Goal: Communication & Community: Answer question/provide support

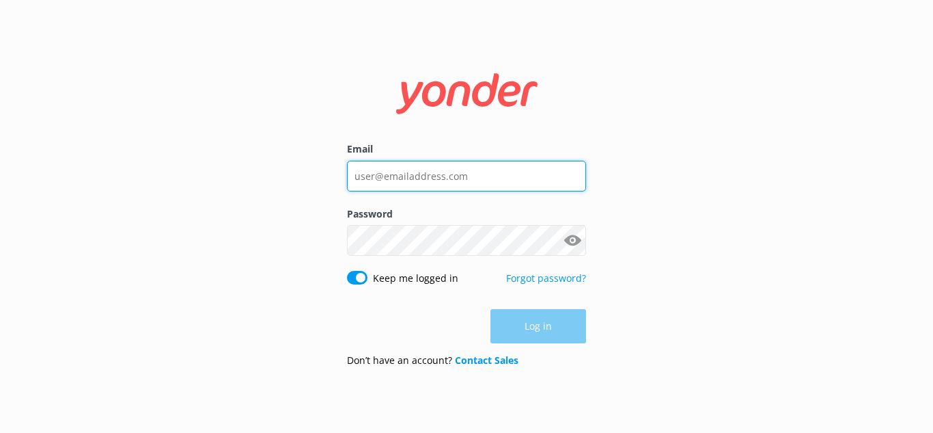
type input "[PERSON_NAME][EMAIL_ADDRESS][DOMAIN_NAME]"
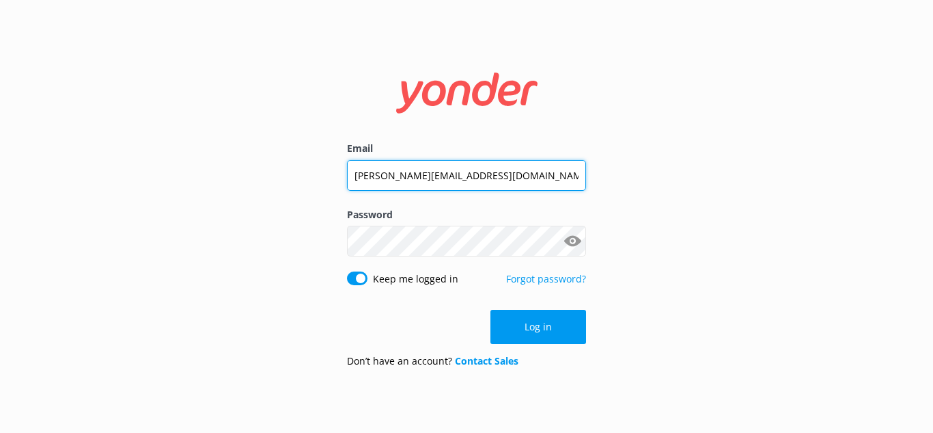
drag, startPoint x: 489, startPoint y: 180, endPoint x: 316, endPoint y: 171, distance: 173.8
click at [327, 170] on div "Email [PERSON_NAME][EMAIL_ADDRESS][DOMAIN_NAME] Password Show password Keep me …" at bounding box center [466, 216] width 933 height 433
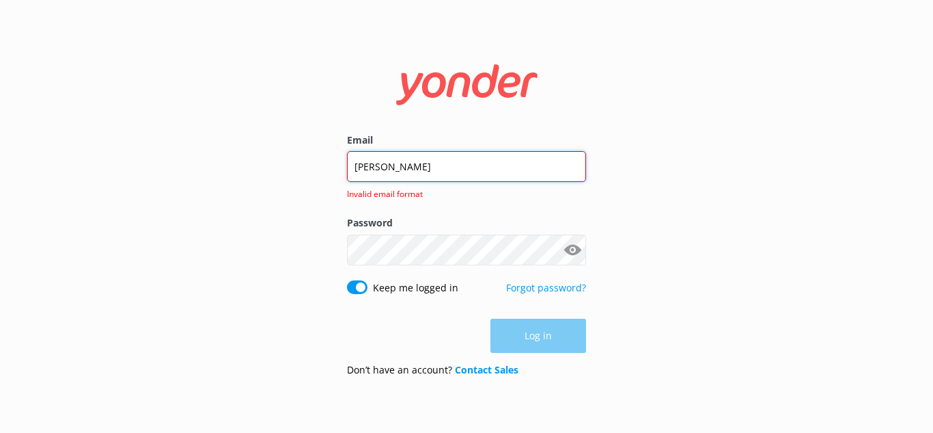
type input "[PERSON_NAME][EMAIL_ADDRESS][DOMAIN_NAME]"
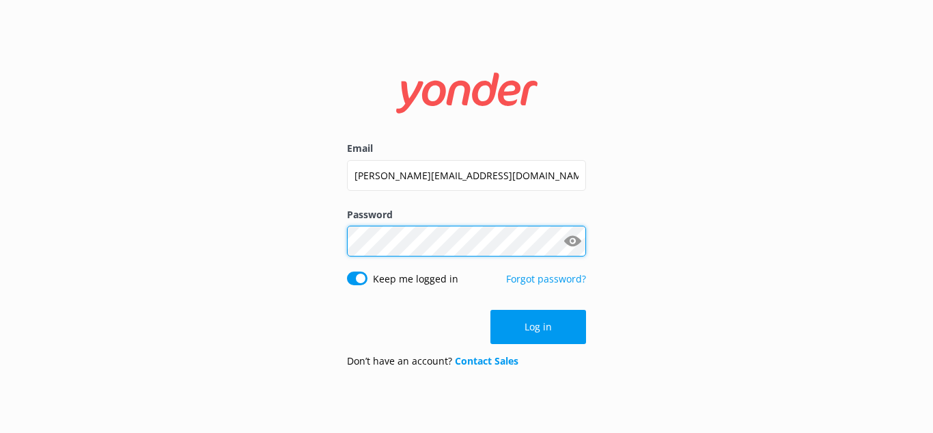
click at [293, 241] on div "Email [PERSON_NAME][EMAIL_ADDRESS][DOMAIN_NAME] Password Show password Keep me …" at bounding box center [466, 216] width 933 height 433
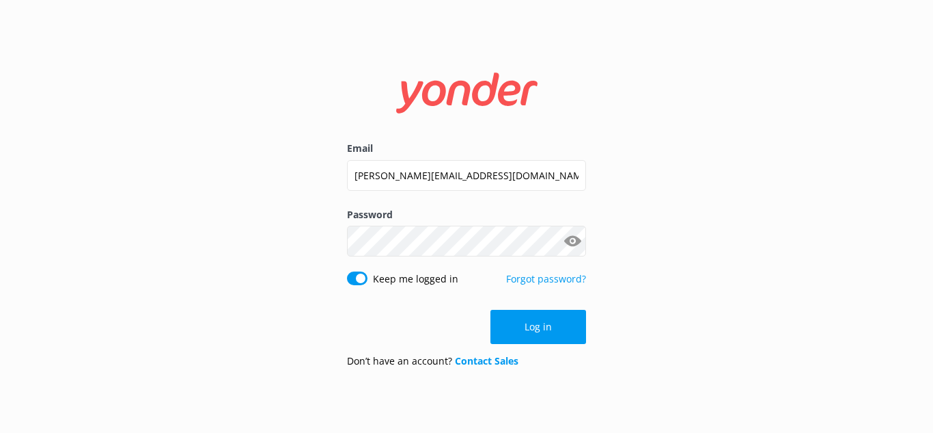
click at [655, 180] on div "Email [PERSON_NAME][EMAIL_ADDRESS][DOMAIN_NAME] Password Show password Keep me …" at bounding box center [466, 216] width 933 height 433
click at [564, 334] on button "Log in" at bounding box center [539, 327] width 96 height 34
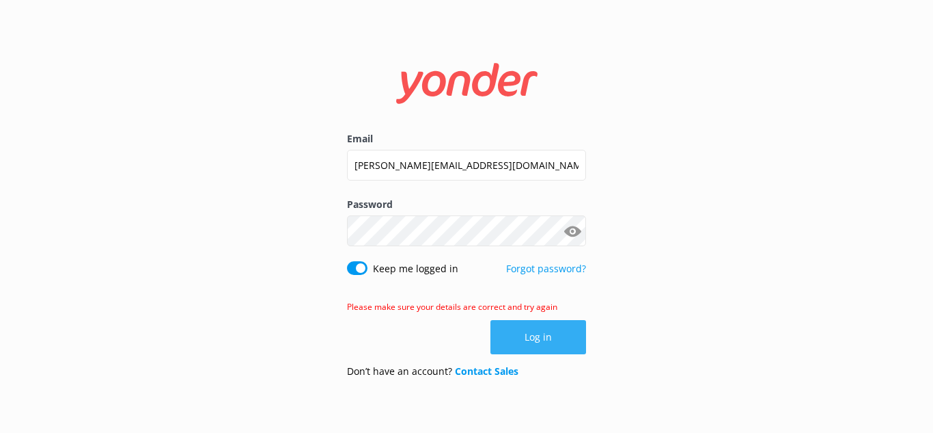
click at [576, 342] on button "Log in" at bounding box center [539, 337] width 96 height 34
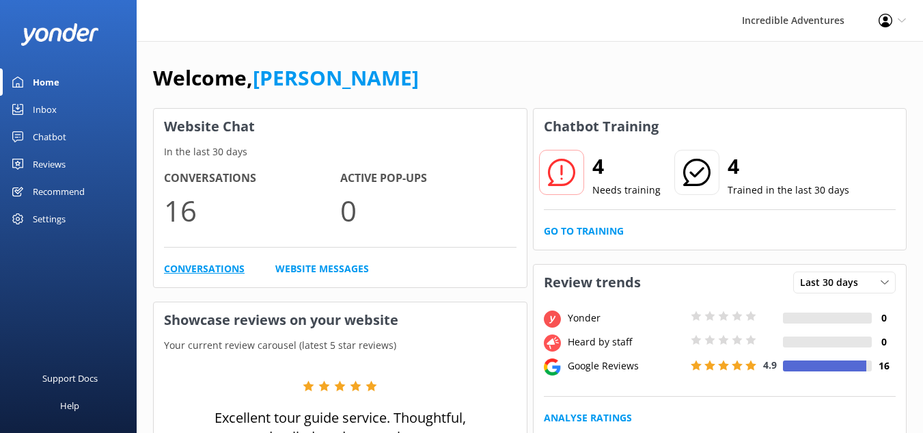
click at [196, 267] on link "Conversations" at bounding box center [204, 268] width 81 height 15
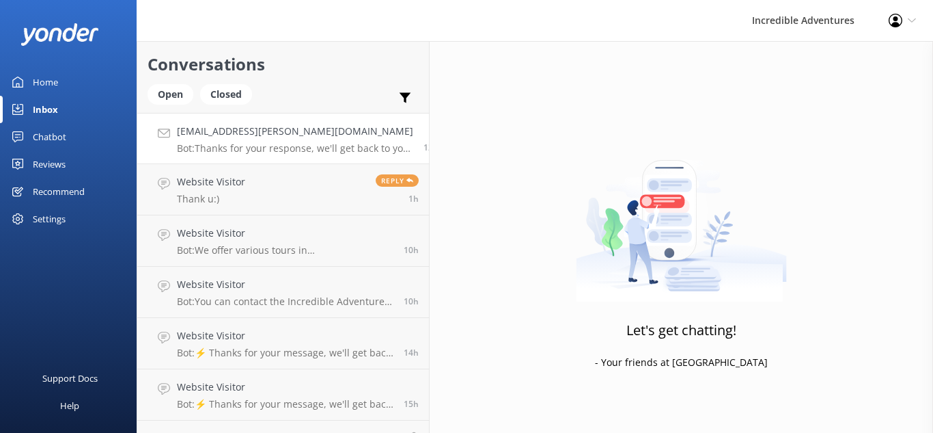
click at [278, 149] on p "Bot: Thanks for your response, we'll get back to you as soon as we can during o…" at bounding box center [295, 148] width 236 height 12
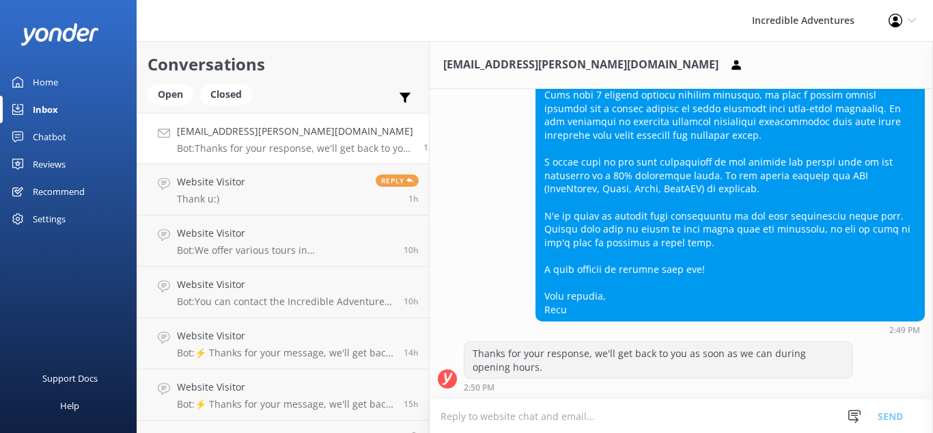
scroll to position [1084, 0]
click at [277, 200] on link "Website Visitor Thank u:) Reply 1h" at bounding box center [283, 189] width 292 height 51
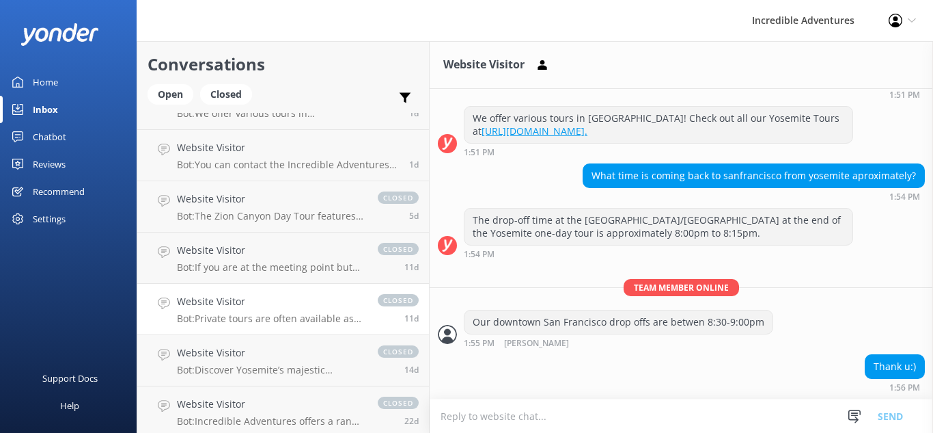
scroll to position [551, 0]
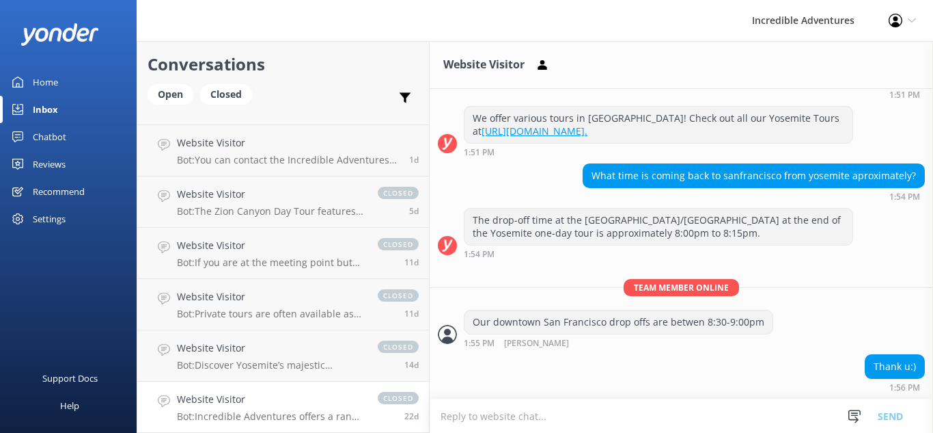
click at [292, 412] on p "Bot: Incredible Adventures offers a range of tours from half-day trips to week-…" at bounding box center [270, 416] width 187 height 12
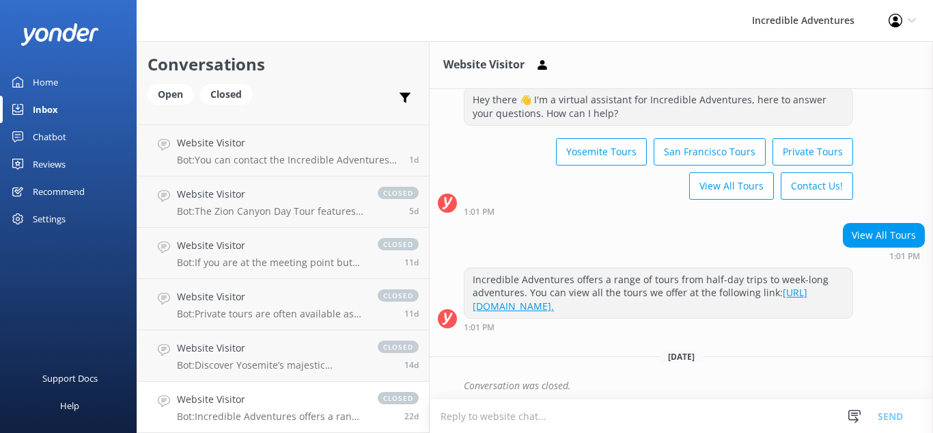
scroll to position [55, 0]
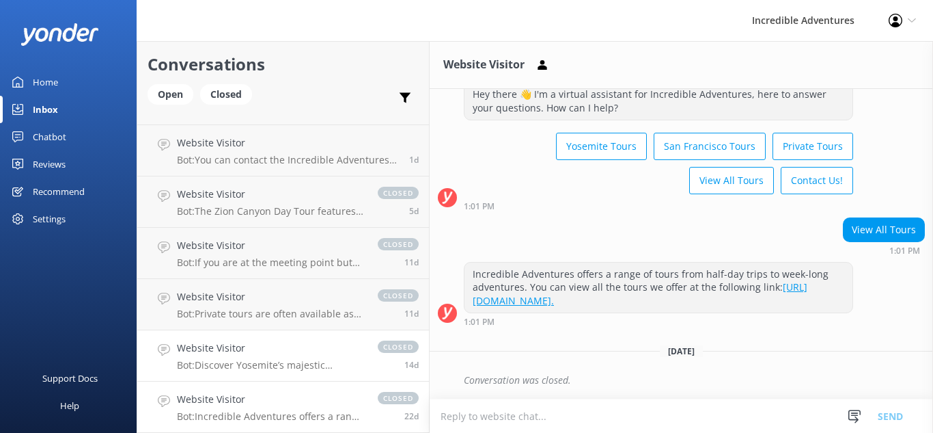
click at [249, 355] on h4 "Website Visitor" at bounding box center [270, 347] width 187 height 15
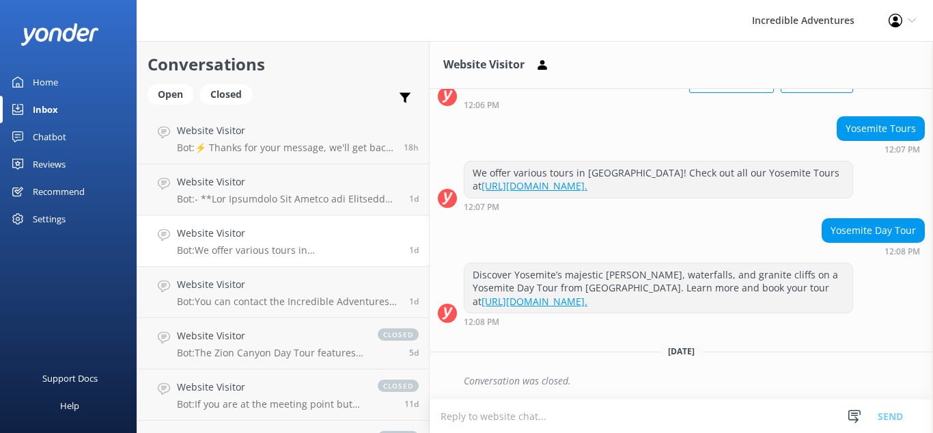
scroll to position [483, 0]
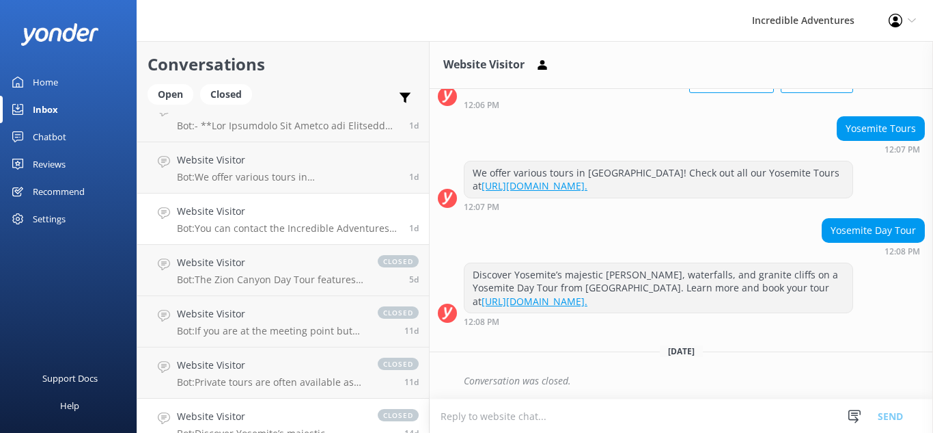
click at [335, 230] on p "Bot: You can contact the Incredible Adventures team at [PHONE_NUMBER], or by em…" at bounding box center [288, 228] width 222 height 12
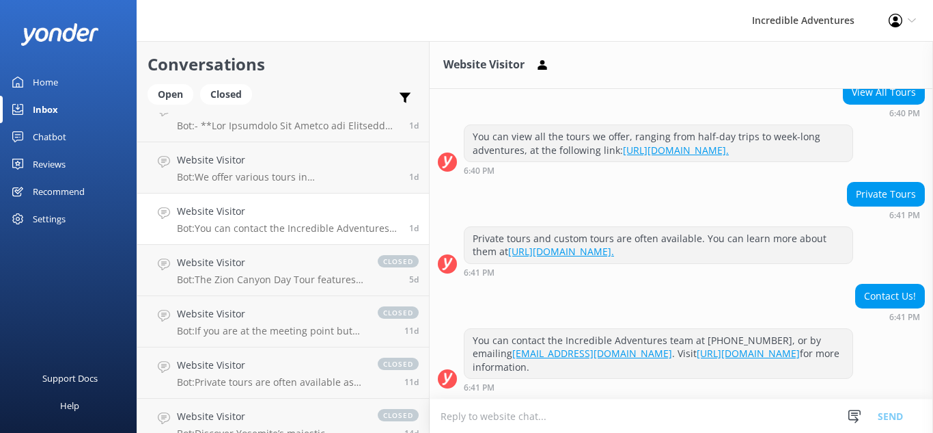
scroll to position [601, 0]
click at [537, 421] on textarea at bounding box center [682, 415] width 504 height 33
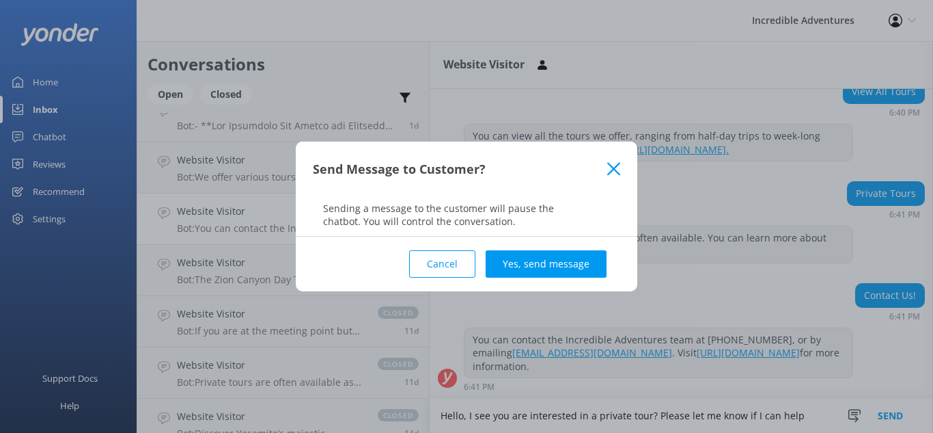
click at [612, 165] on icon at bounding box center [614, 169] width 13 height 14
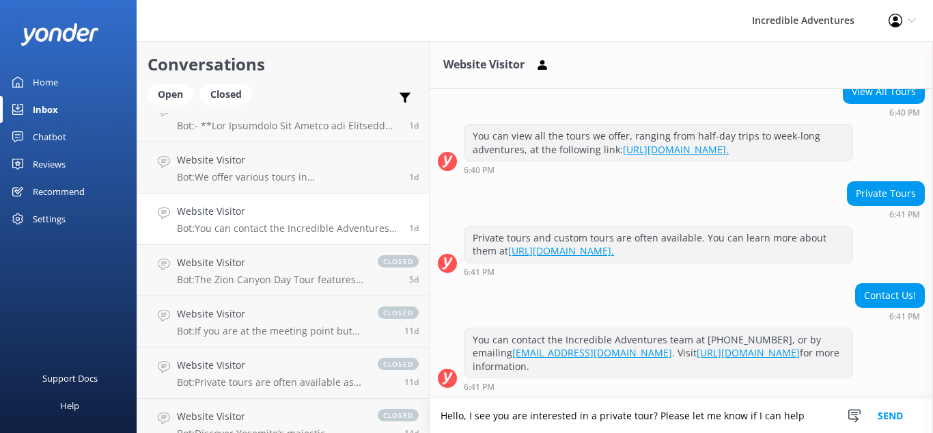
click at [802, 418] on textarea "Hello, I see you are interested in a private tour? Please let me know if I can …" at bounding box center [682, 415] width 504 height 34
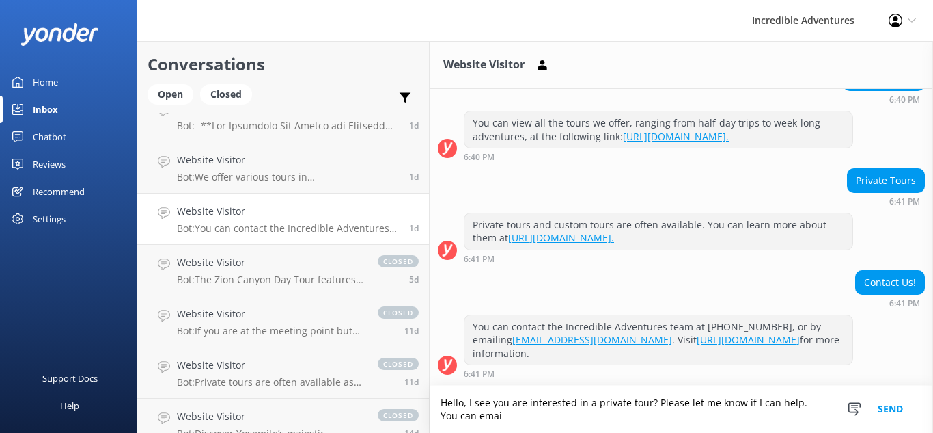
scroll to position [615, 0]
type textarea "Hello, I see you are interested in a private tour? Please let me know if I can …"
click at [880, 409] on button "Send" at bounding box center [890, 408] width 51 height 47
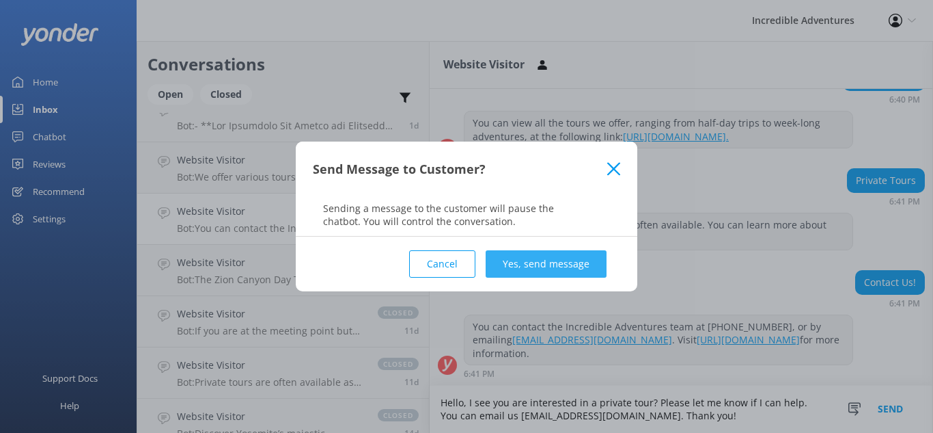
click at [572, 259] on button "Yes, send message" at bounding box center [546, 263] width 121 height 27
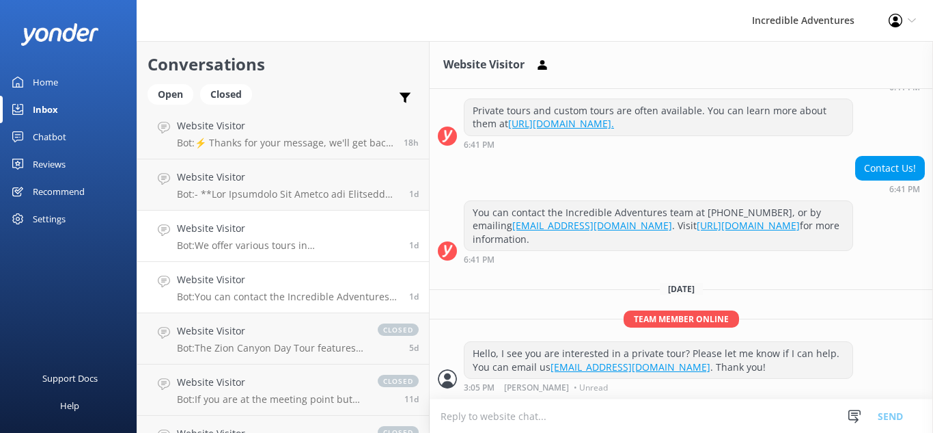
scroll to position [346, 0]
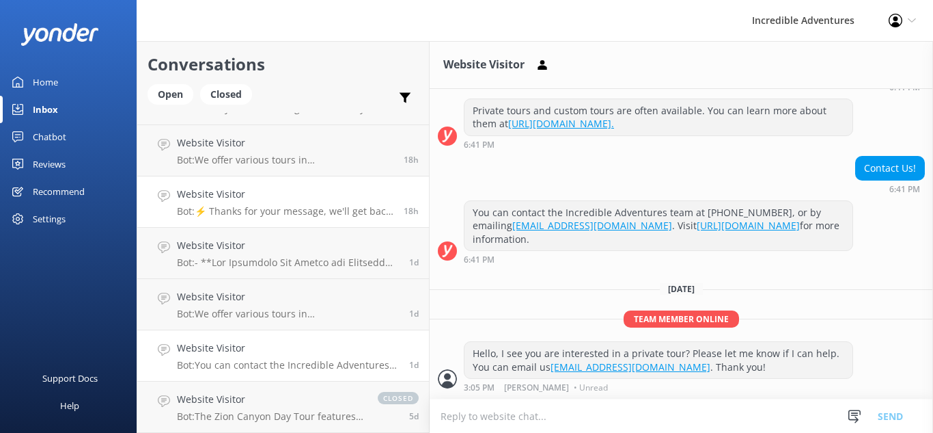
click at [345, 197] on h4 "Website Visitor" at bounding box center [285, 194] width 217 height 15
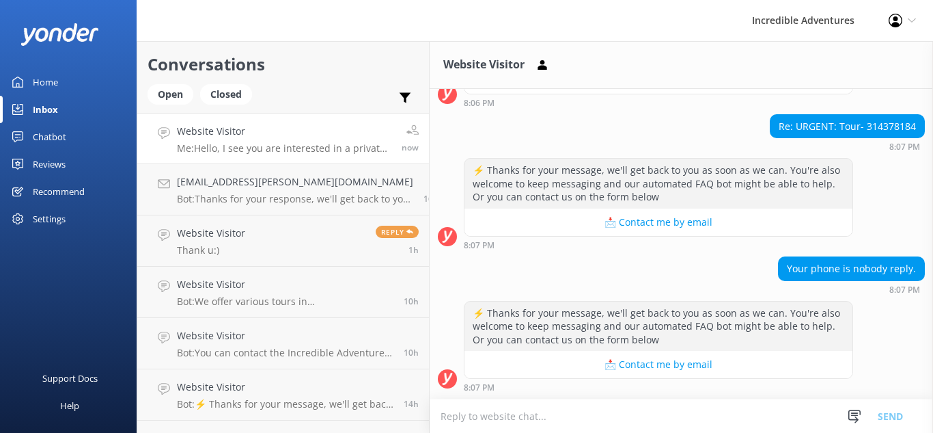
click at [292, 141] on div "Website Visitor Me: Hello, I see you are interested in a private tour? Please l…" at bounding box center [284, 138] width 215 height 29
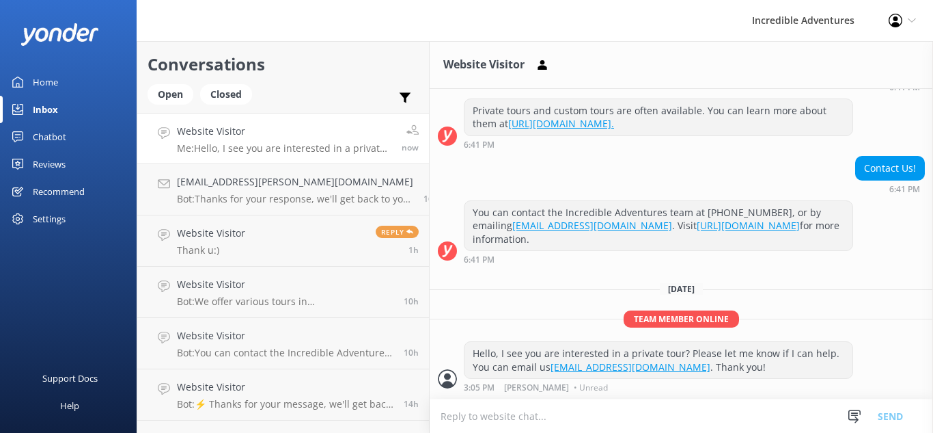
scroll to position [728, 0]
click at [275, 197] on p "Bot: Thanks for your response, we'll get back to you as soon as we can during o…" at bounding box center [295, 199] width 236 height 12
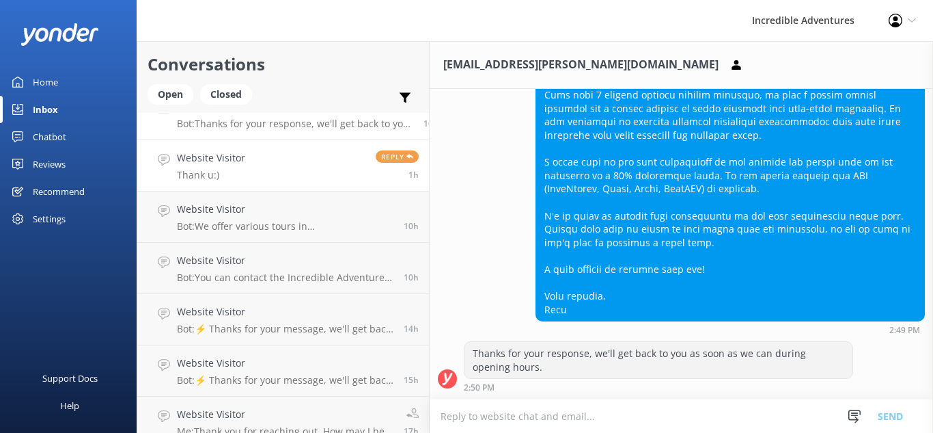
scroll to position [137, 0]
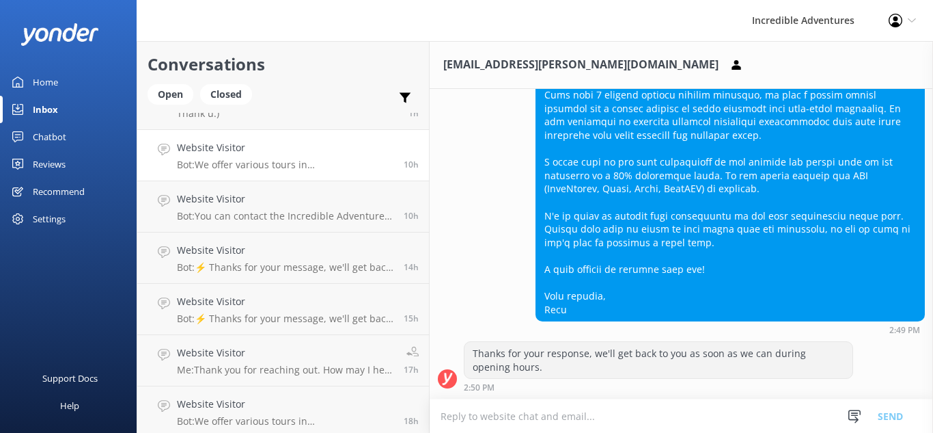
click at [295, 163] on p "Bot: We offer various tours in [GEOGRAPHIC_DATA]! Check out all our Yosemite To…" at bounding box center [285, 165] width 217 height 12
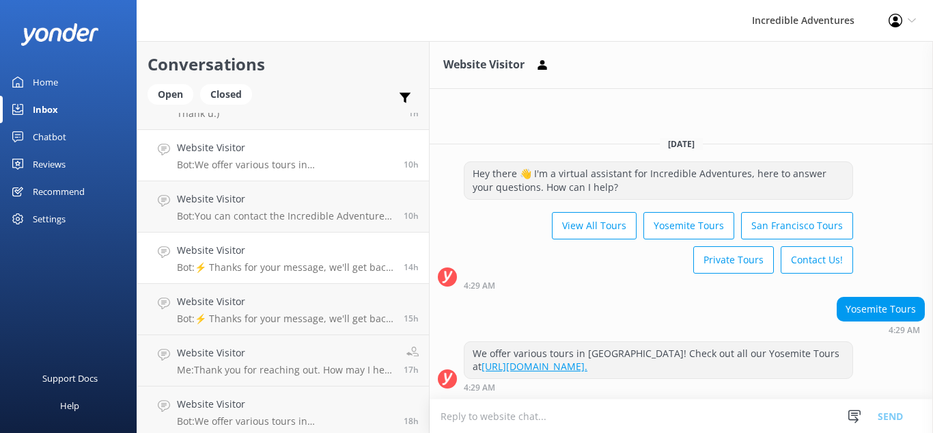
click at [287, 260] on div "Website Visitor Bot: ⚡ Thanks for your message, we'll get back to you as soon a…" at bounding box center [285, 258] width 217 height 30
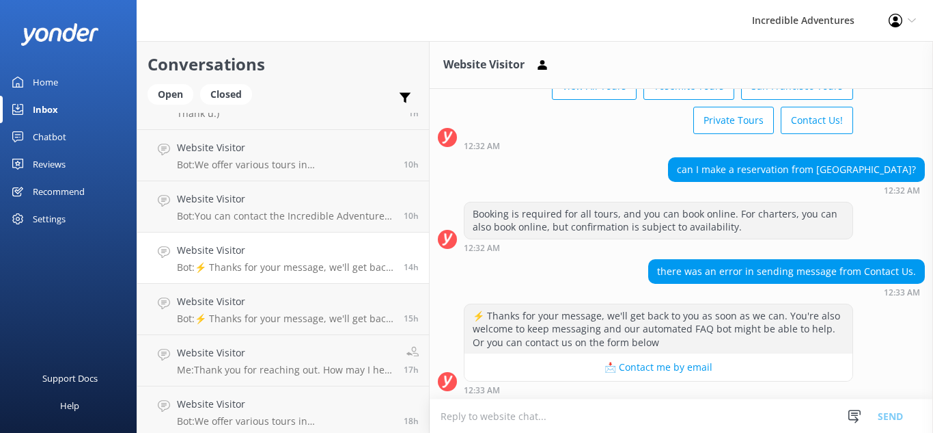
scroll to position [105, 0]
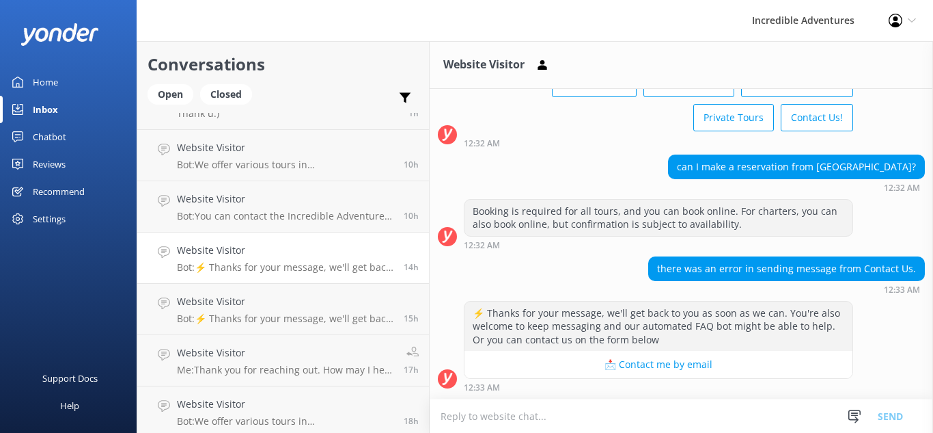
click at [296, 262] on p "Bot: ⚡ Thanks for your message, we'll get back to you as soon as we can. You're…" at bounding box center [285, 267] width 217 height 12
click at [295, 297] on h4 "Website Visitor" at bounding box center [285, 301] width 217 height 15
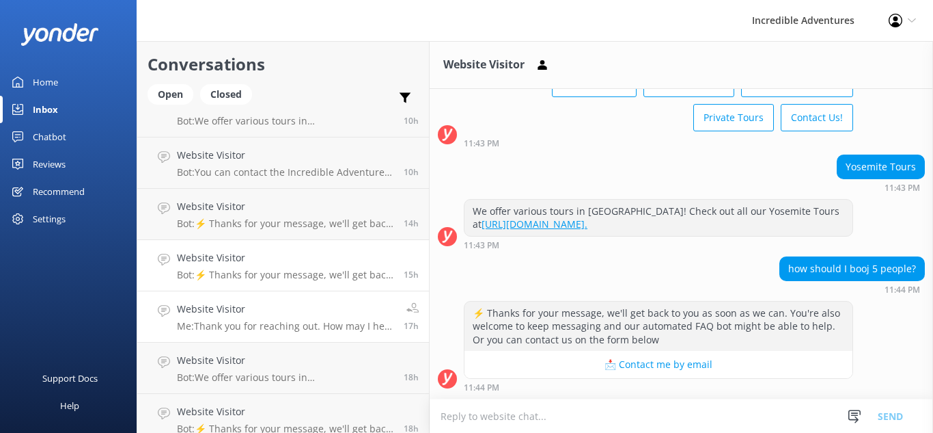
scroll to position [205, 0]
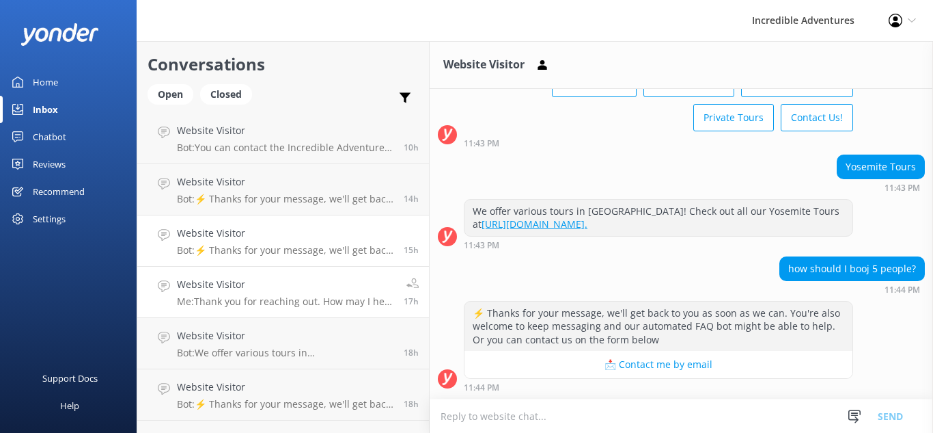
click at [295, 294] on div "Website Visitor Me: Thank you for reaching out. How may I help you?" at bounding box center [285, 292] width 217 height 30
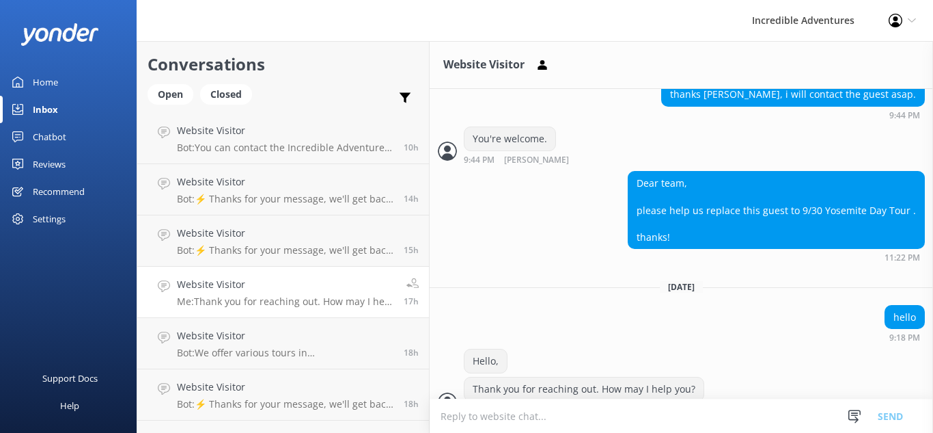
scroll to position [521, 0]
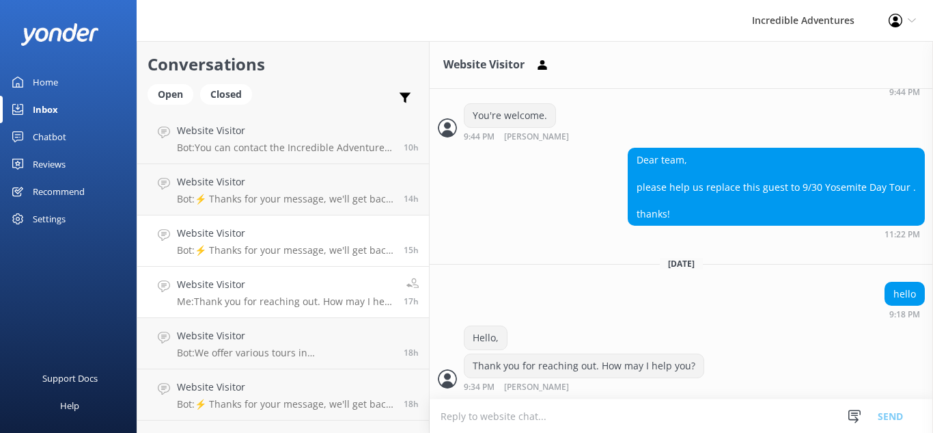
click at [304, 244] on p "Bot: ⚡ Thanks for your message, we'll get back to you as soon as we can. You're…" at bounding box center [285, 250] width 217 height 12
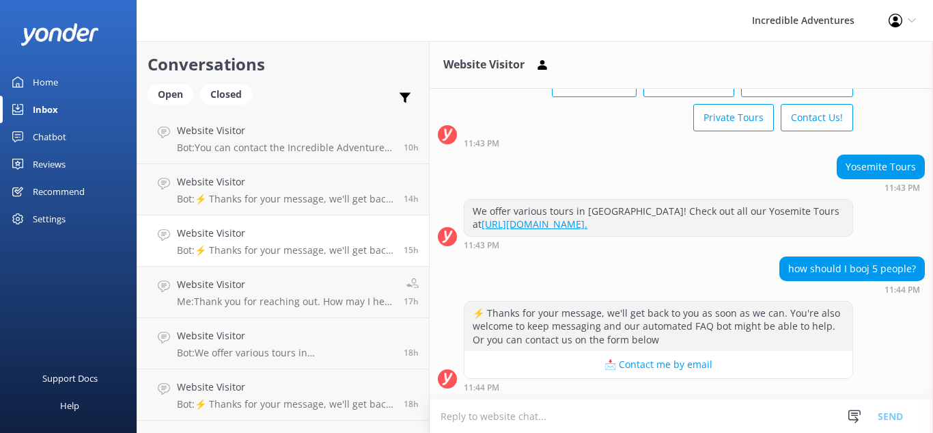
scroll to position [105, 0]
click at [321, 196] on p "Bot: ⚡ Thanks for your message, we'll get back to you as soon as we can. You're…" at bounding box center [285, 199] width 217 height 12
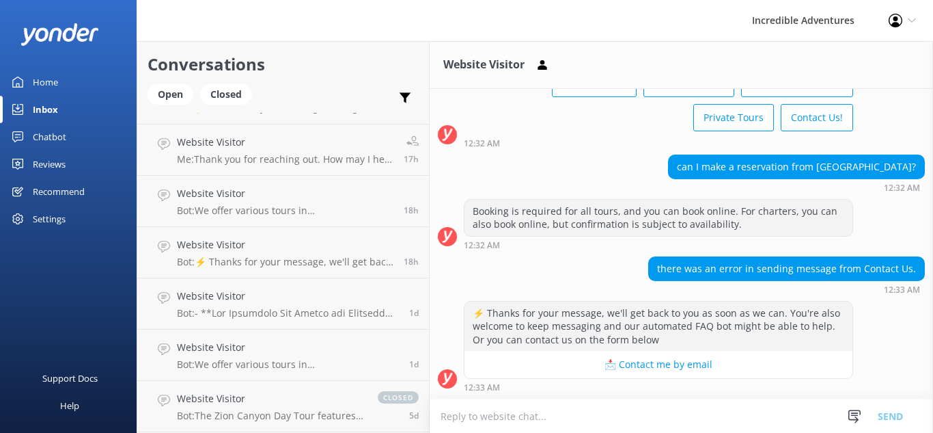
scroll to position [346, 0]
click at [287, 358] on div "Website Visitor Bot: We offer various tours in [GEOGRAPHIC_DATA]! Check out all…" at bounding box center [288, 355] width 222 height 30
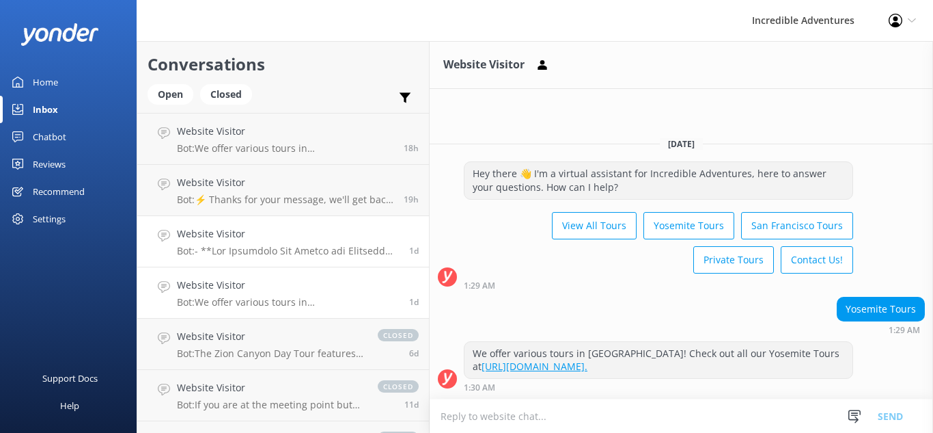
scroll to position [410, 0]
click at [286, 293] on div "Website Visitor Bot: We offer various tours in [GEOGRAPHIC_DATA]! Check out all…" at bounding box center [288, 292] width 222 height 30
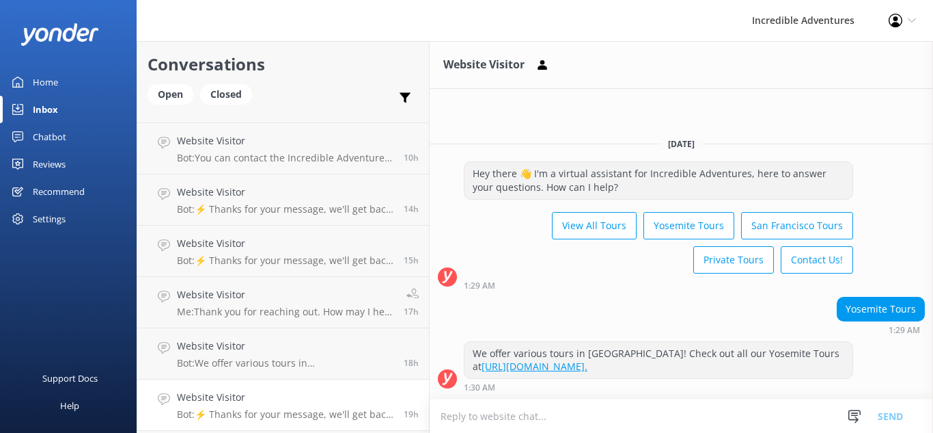
scroll to position [0, 0]
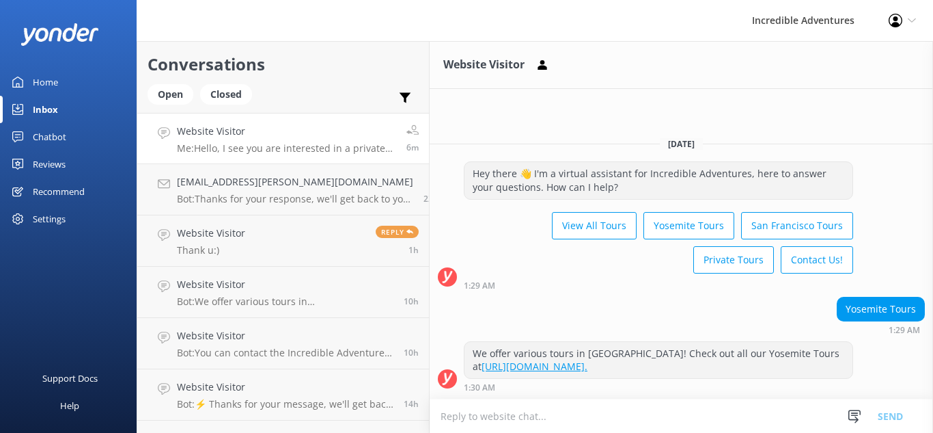
click at [275, 139] on h4 "Website Visitor" at bounding box center [286, 131] width 219 height 15
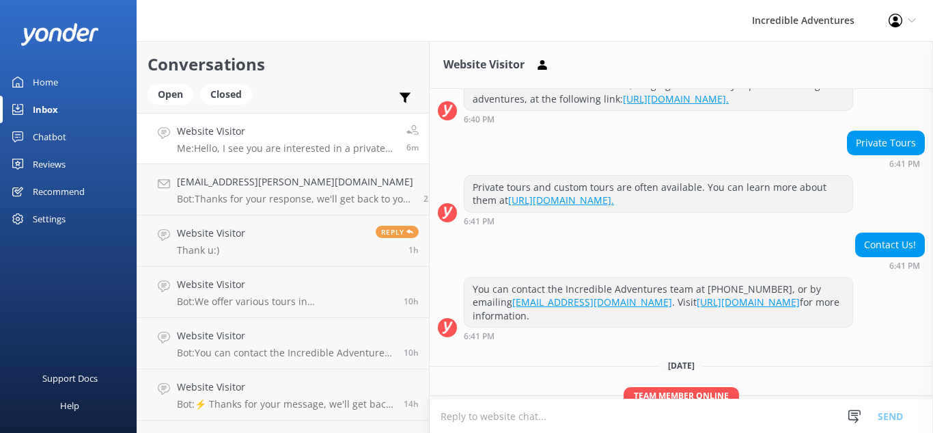
scroll to position [455, 0]
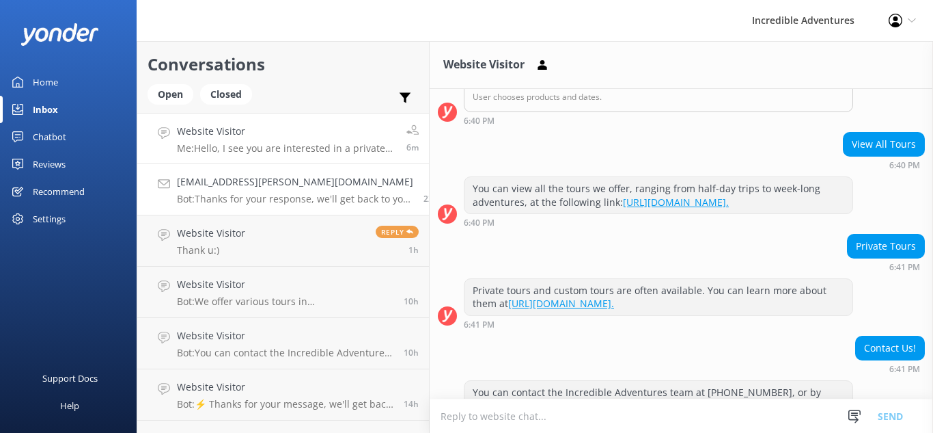
click at [280, 197] on p "Bot: Thanks for your response, we'll get back to you as soon as we can during o…" at bounding box center [295, 199] width 236 height 12
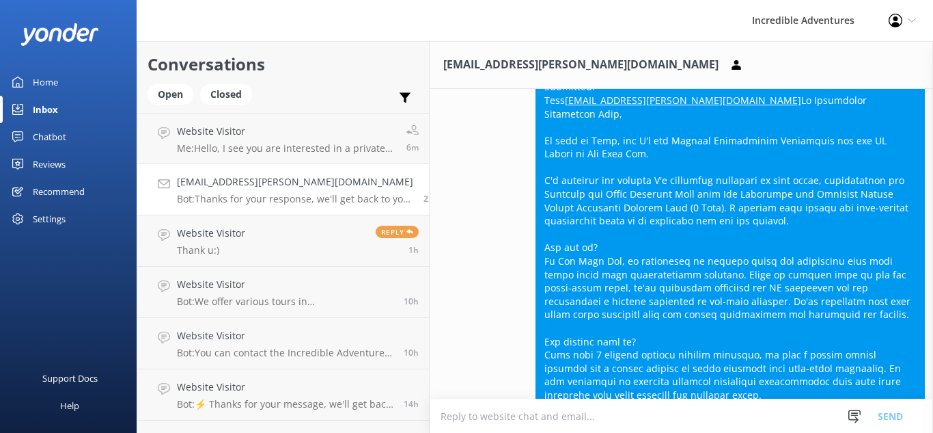
scroll to position [1084, 0]
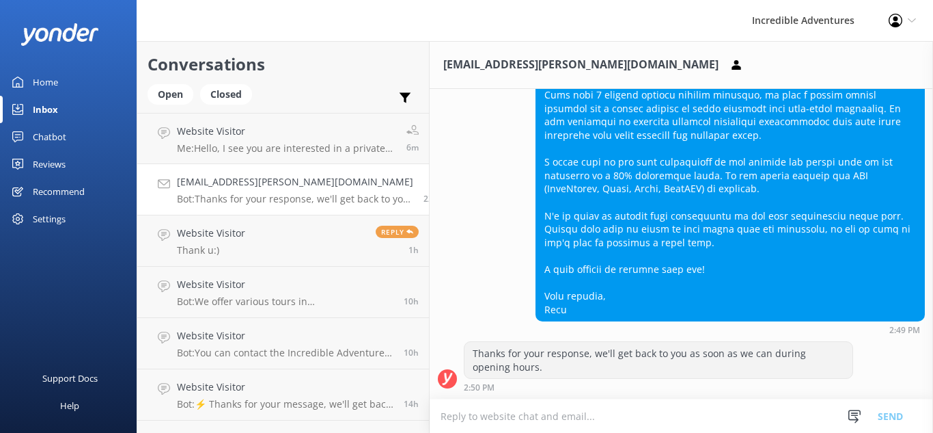
click at [513, 418] on textarea at bounding box center [682, 415] width 504 height 33
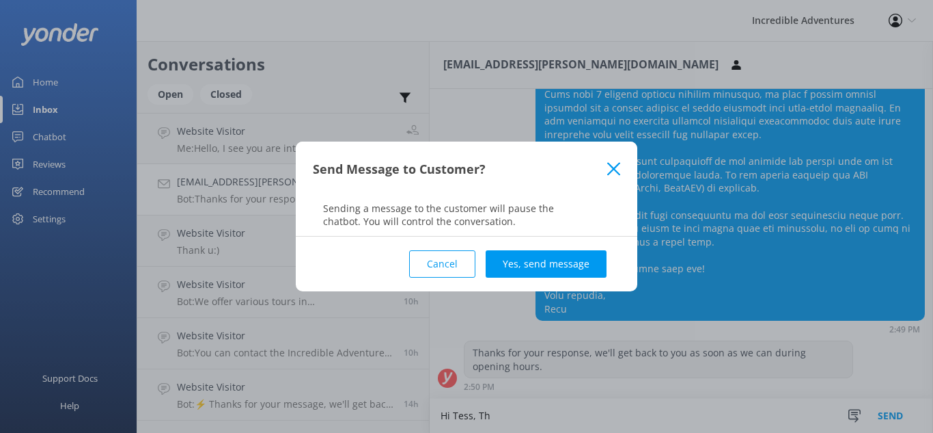
click at [429, 260] on button "Cancel" at bounding box center [442, 263] width 66 height 27
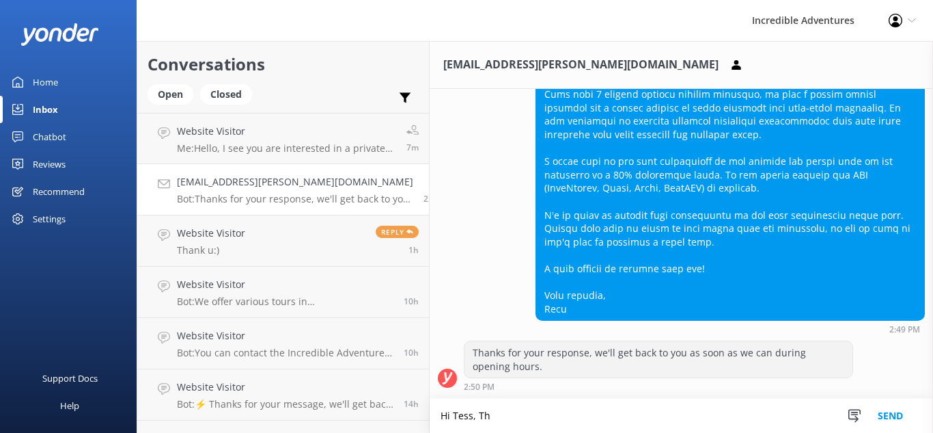
click at [487, 409] on textarea "Hi Tess, Th" at bounding box center [682, 415] width 504 height 34
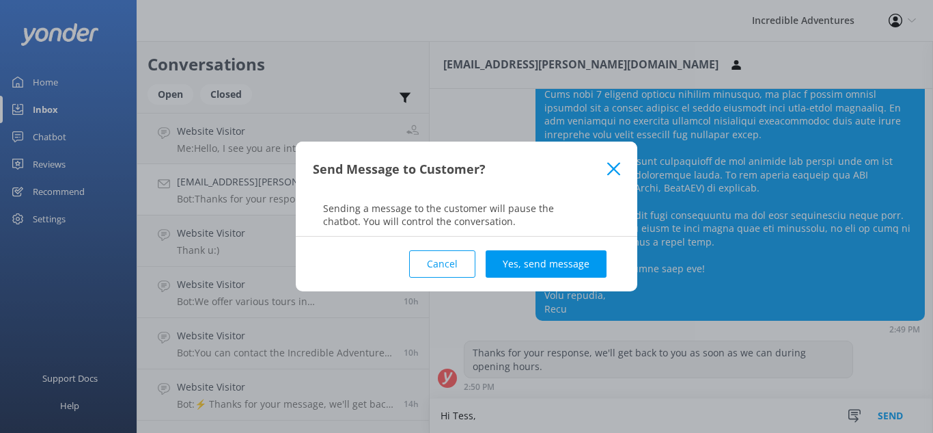
click at [618, 166] on use at bounding box center [614, 168] width 13 height 13
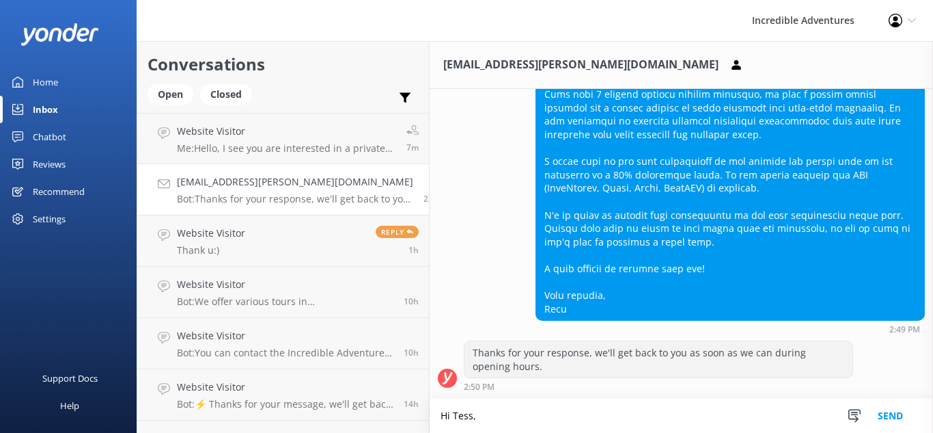
click at [480, 420] on textarea "Hi Tess," at bounding box center [682, 415] width 504 height 34
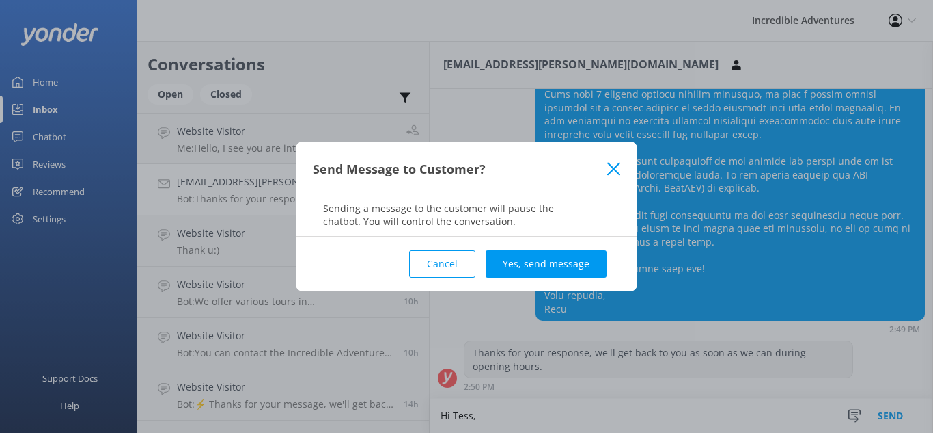
click at [618, 176] on div "Send Message to Customer?" at bounding box center [467, 168] width 342 height 55
click at [621, 163] on div "Send Message to Customer?" at bounding box center [467, 168] width 342 height 55
click at [616, 168] on icon at bounding box center [614, 169] width 13 height 14
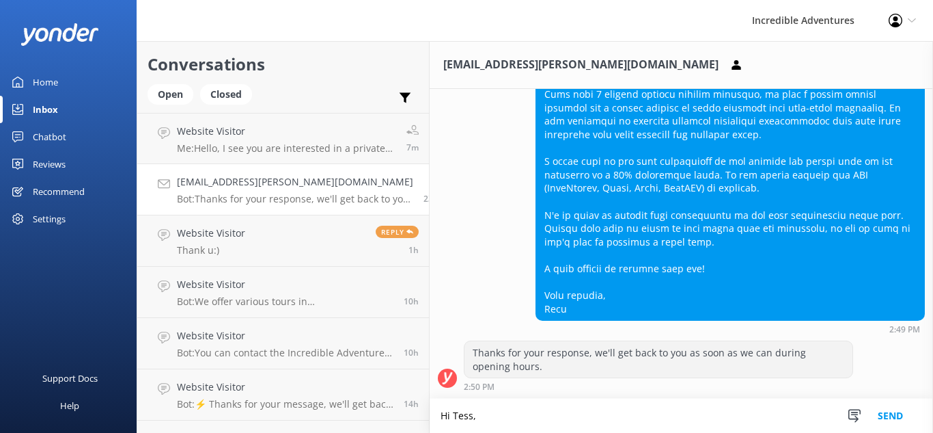
click at [485, 426] on textarea "Hi Tess," at bounding box center [682, 415] width 504 height 34
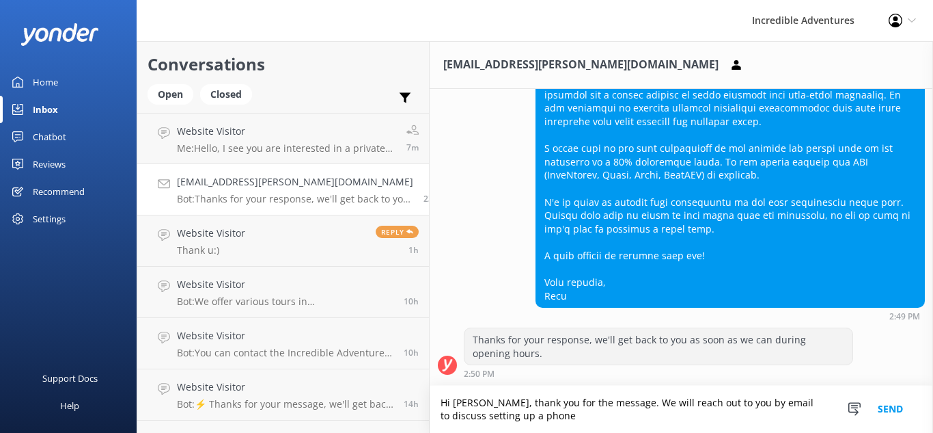
scroll to position [1098, 0]
type textarea "Hi [PERSON_NAME], thank you for the message. We will reach out to you by email …"
drag, startPoint x: 510, startPoint y: 419, endPoint x: 390, endPoint y: 405, distance: 120.4
click at [390, 405] on div "Conversations Open Closed Important Converted Assigned to me Unassigned Website…" at bounding box center [535, 237] width 797 height 392
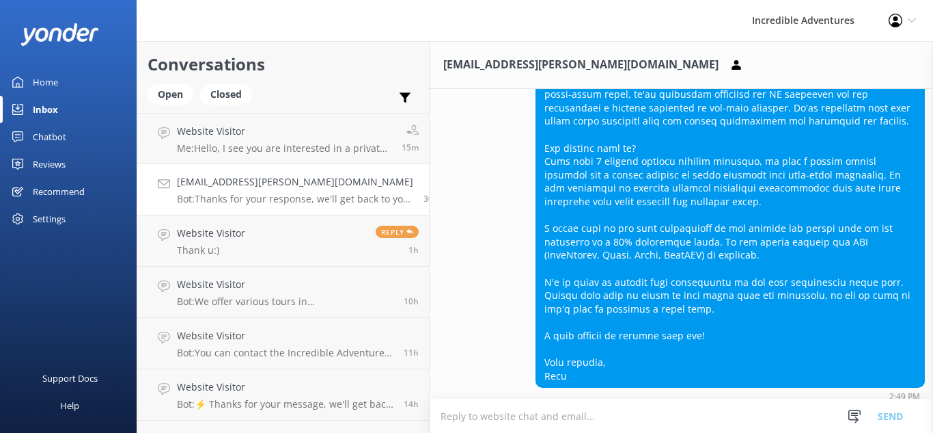
scroll to position [1084, 0]
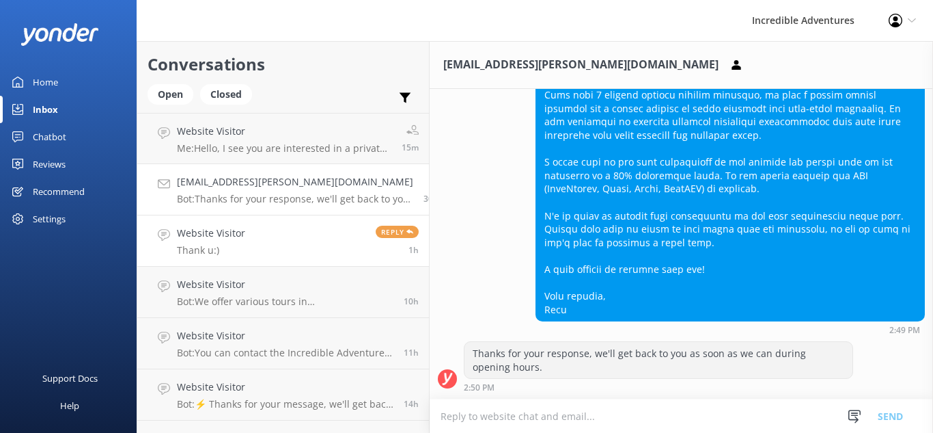
click at [267, 245] on link "Website Visitor Thank u:) Reply 1h" at bounding box center [283, 240] width 292 height 51
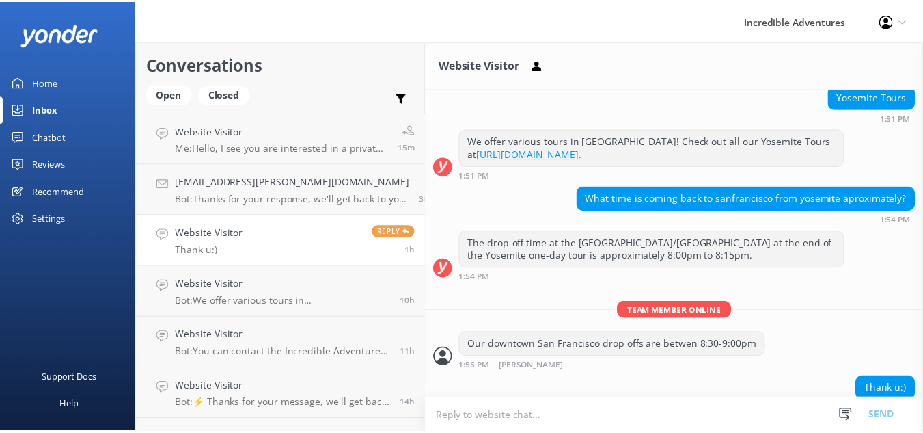
scroll to position [198, 0]
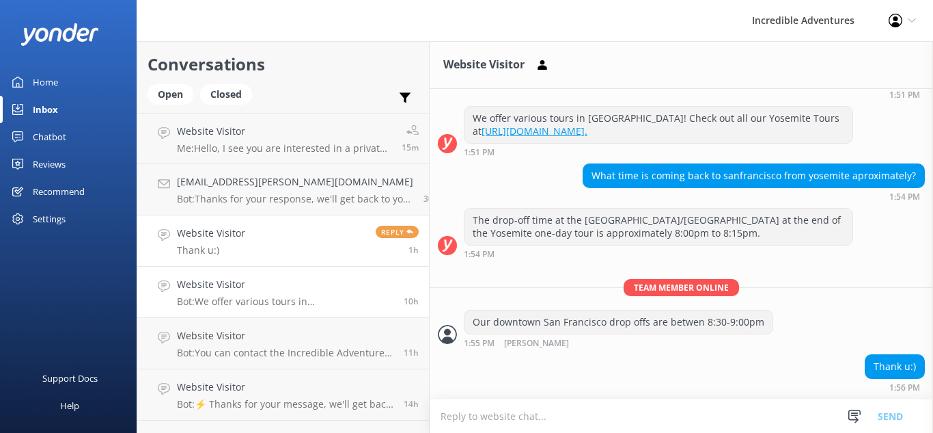
click at [351, 306] on p "Bot: We offer various tours in [GEOGRAPHIC_DATA]! Check out all our Yosemite To…" at bounding box center [285, 301] width 217 height 12
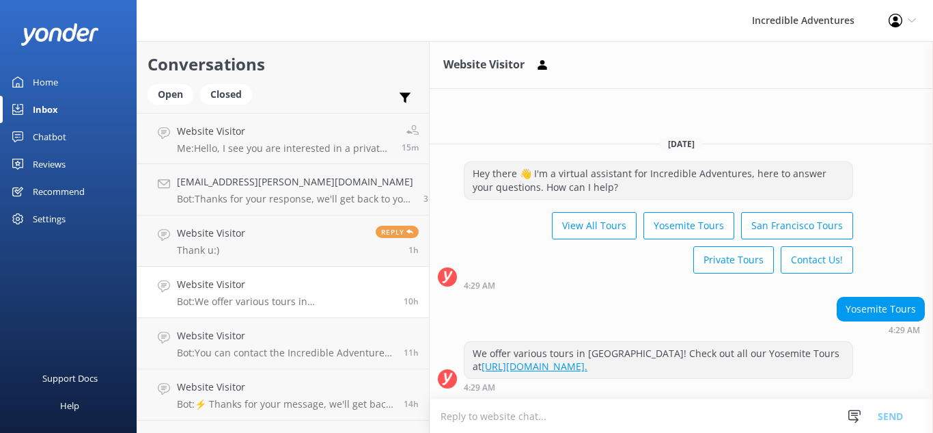
click at [38, 79] on div "Home" at bounding box center [45, 81] width 25 height 27
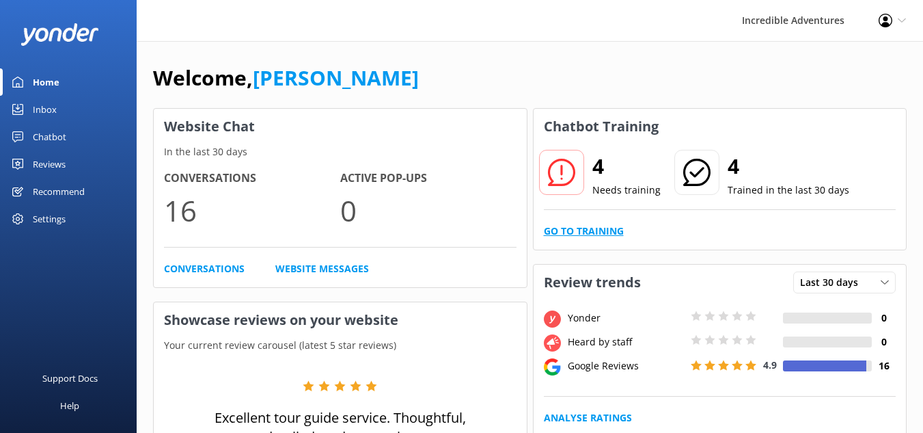
click at [590, 231] on link "Go to Training" at bounding box center [584, 230] width 80 height 15
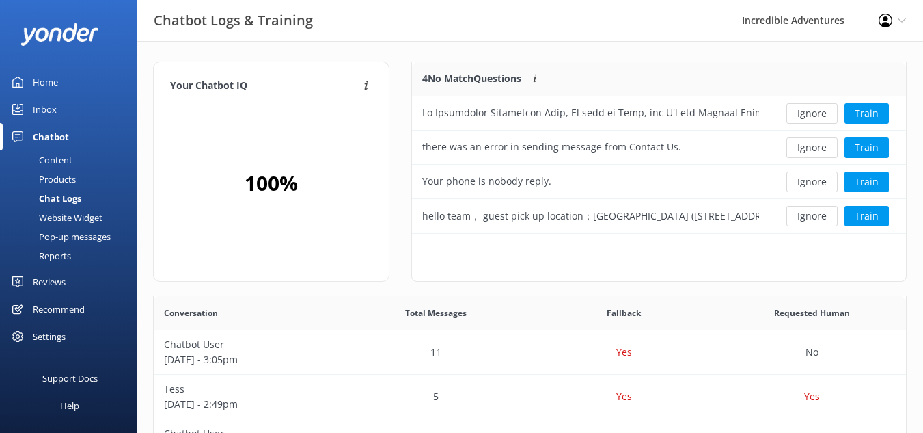
scroll to position [161, 483]
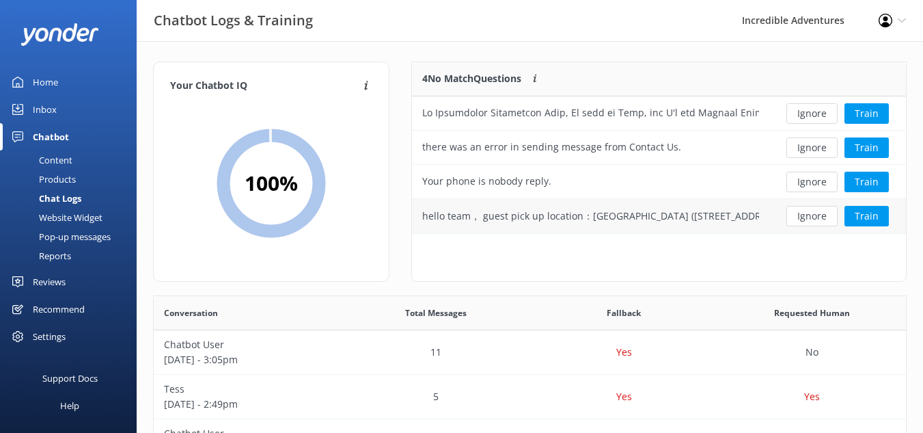
click at [545, 221] on div "hello team， guest pick up location：[GEOGRAPHIC_DATA] ([STREET_ADDRESS][PERSON_N…" at bounding box center [590, 215] width 337 height 15
click at [857, 108] on button "Train" at bounding box center [867, 113] width 44 height 21
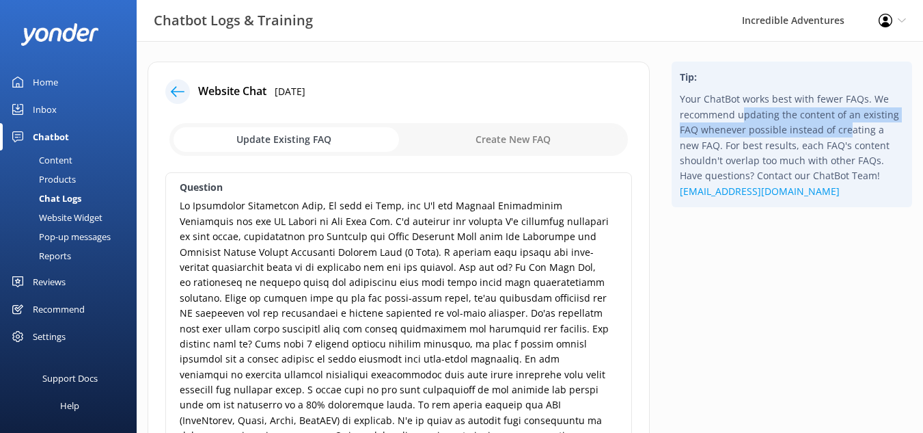
drag, startPoint x: 742, startPoint y: 114, endPoint x: 847, endPoint y: 126, distance: 105.3
click at [847, 126] on p "Your ChatBot works best with fewer FAQs. We recommend updating the content of a…" at bounding box center [792, 145] width 224 height 107
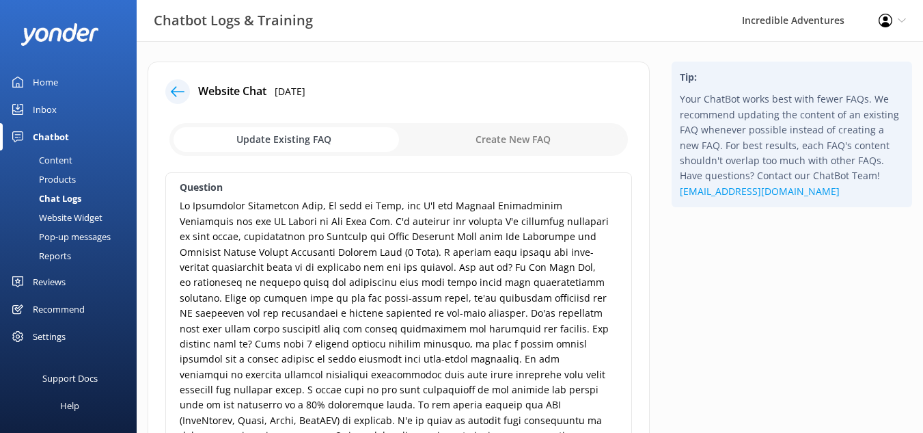
click at [868, 138] on p "Your ChatBot works best with fewer FAQs. We recommend updating the content of a…" at bounding box center [792, 145] width 224 height 107
click at [301, 137] on input "checkbox" at bounding box center [398, 139] width 459 height 33
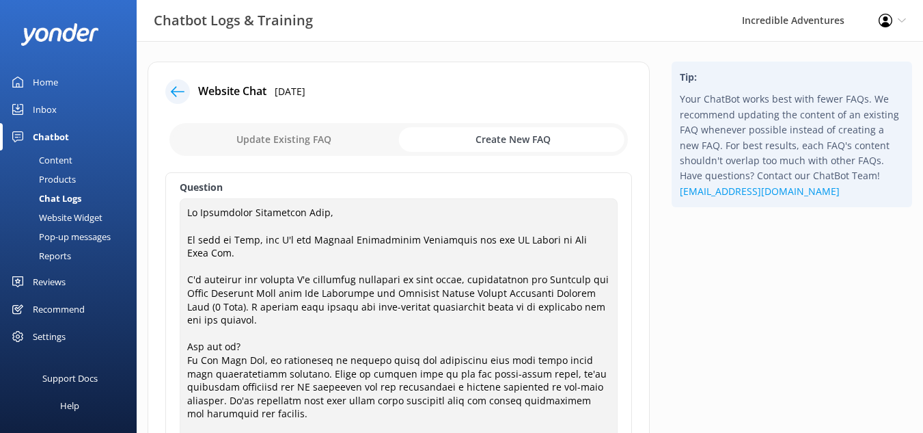
click at [307, 146] on input "checkbox" at bounding box center [398, 139] width 459 height 33
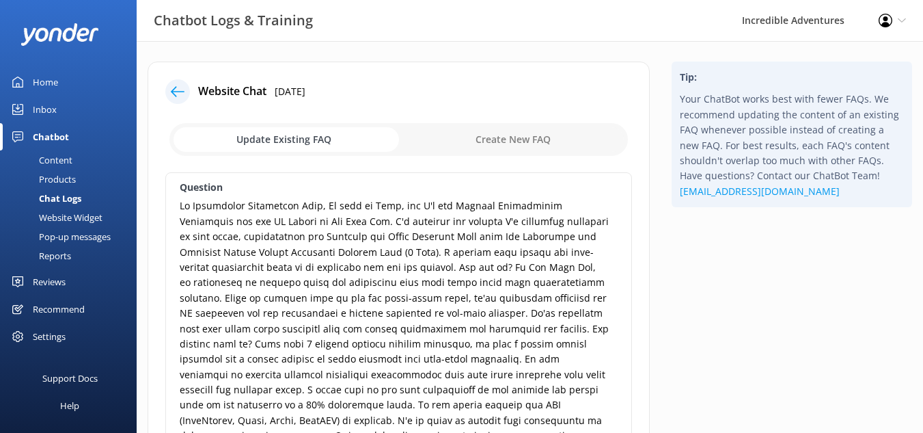
click at [301, 143] on input "checkbox" at bounding box center [398, 139] width 459 height 33
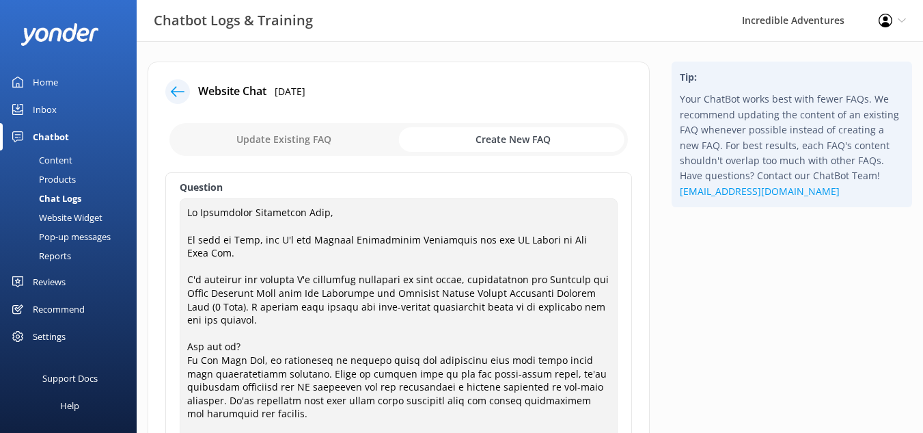
click at [313, 143] on input "checkbox" at bounding box center [398, 139] width 459 height 33
checkbox input "false"
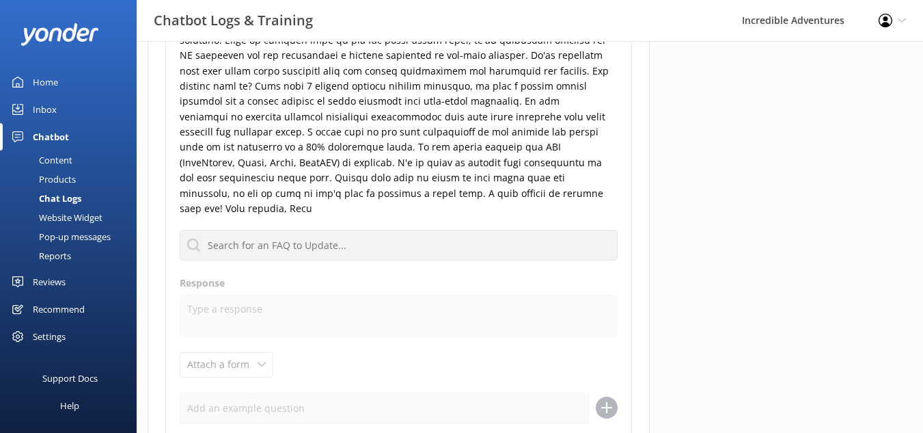
scroll to position [273, 0]
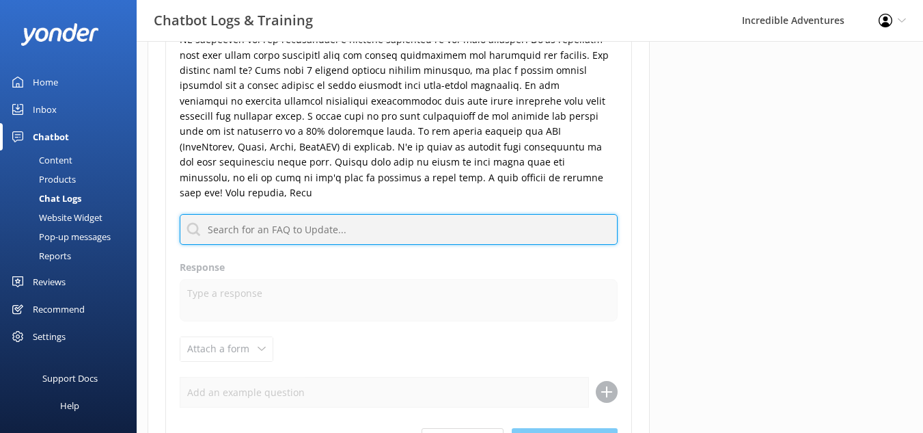
click at [305, 219] on input "text" at bounding box center [399, 229] width 438 height 31
type input "P"
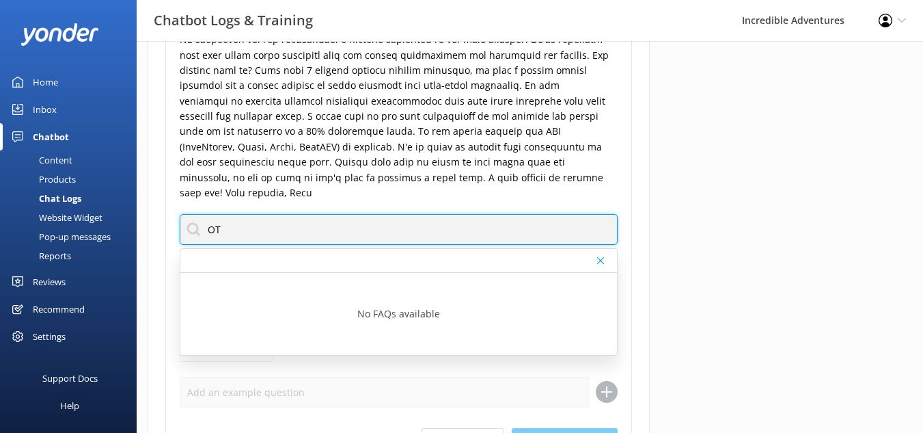
type input "O"
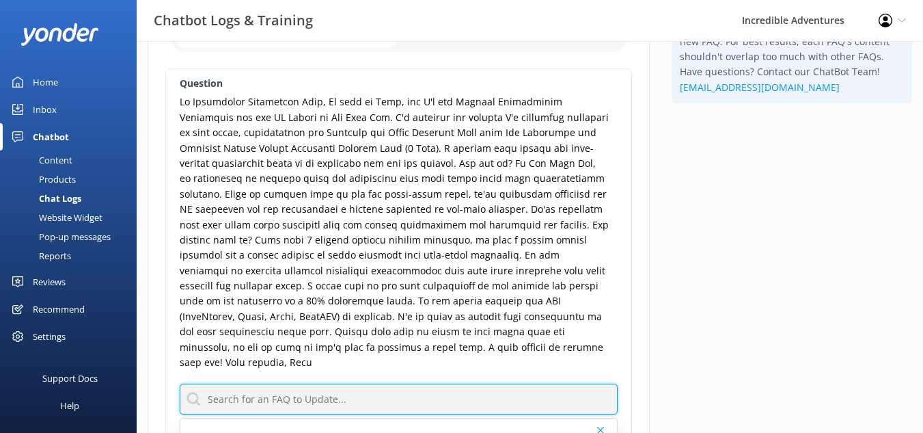
scroll to position [137, 0]
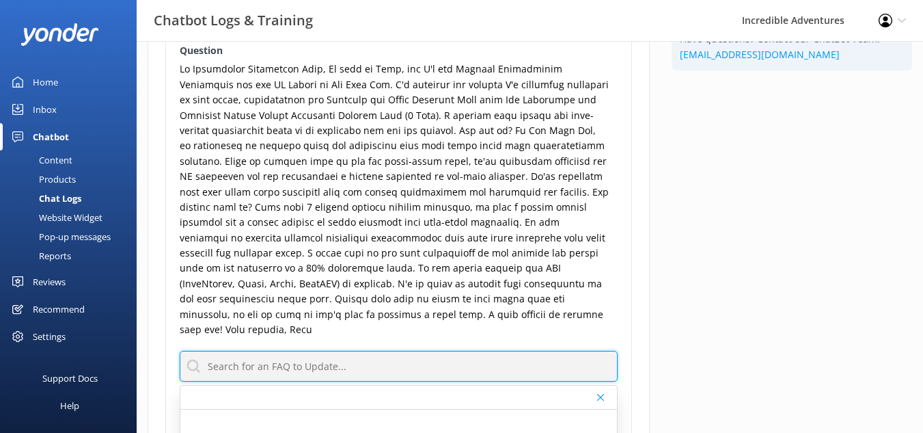
click at [370, 351] on input "text" at bounding box center [399, 366] width 438 height 31
type input "Partnership"
drag, startPoint x: 234, startPoint y: 348, endPoint x: 203, endPoint y: 348, distance: 31.4
click at [203, 351] on input "Partnership" at bounding box center [399, 366] width 438 height 31
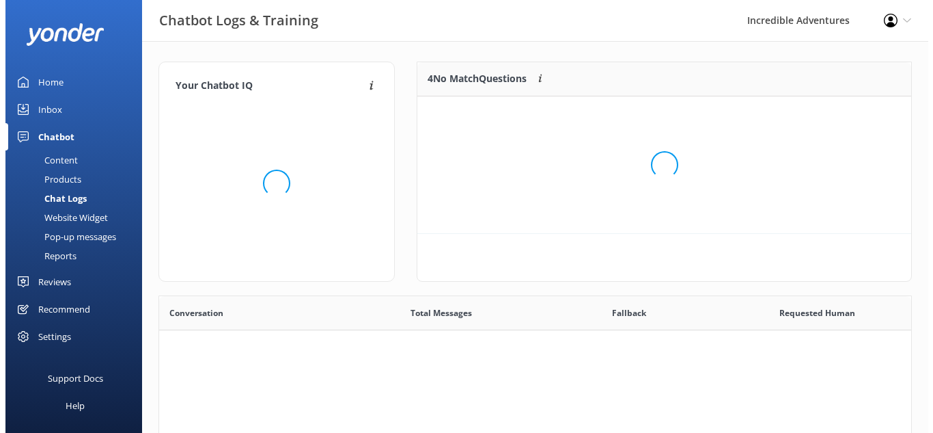
scroll to position [469, 742]
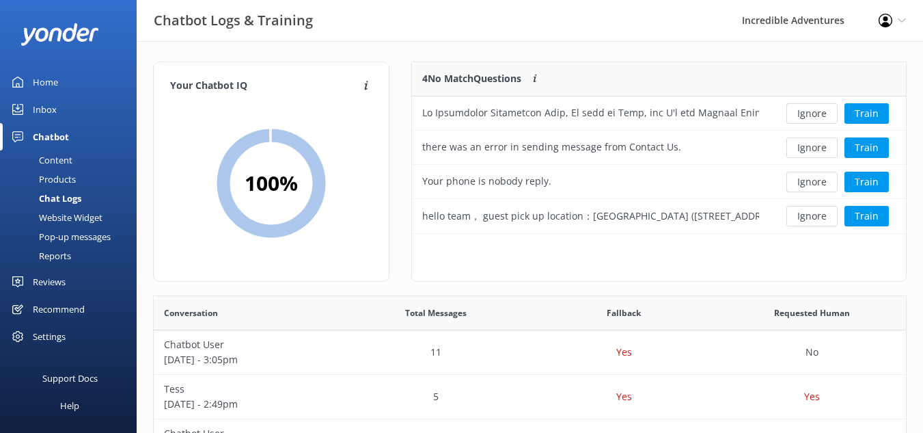
click at [57, 135] on div "Chatbot" at bounding box center [51, 136] width 36 height 27
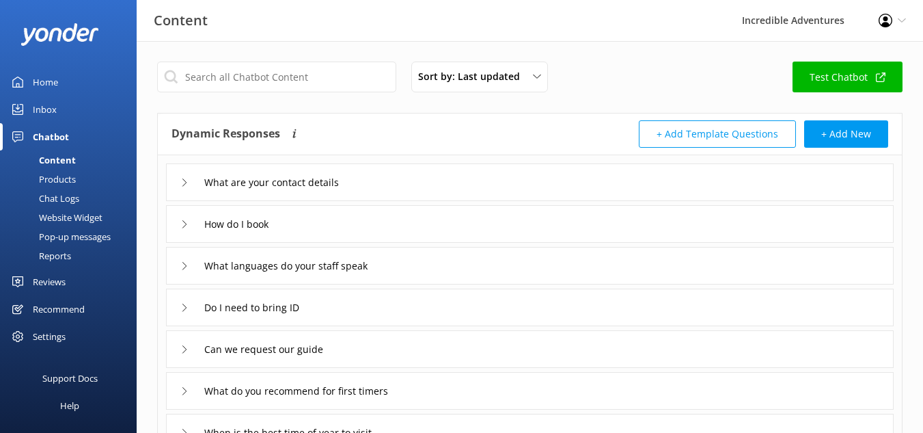
click at [49, 109] on div "Inbox" at bounding box center [45, 109] width 24 height 27
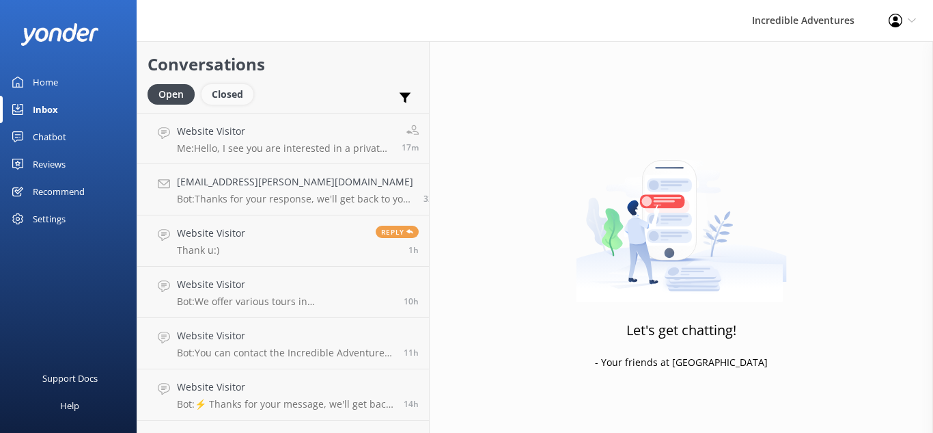
click at [243, 94] on div "Closed" at bounding box center [228, 94] width 52 height 21
